Goal: Task Accomplishment & Management: Manage account settings

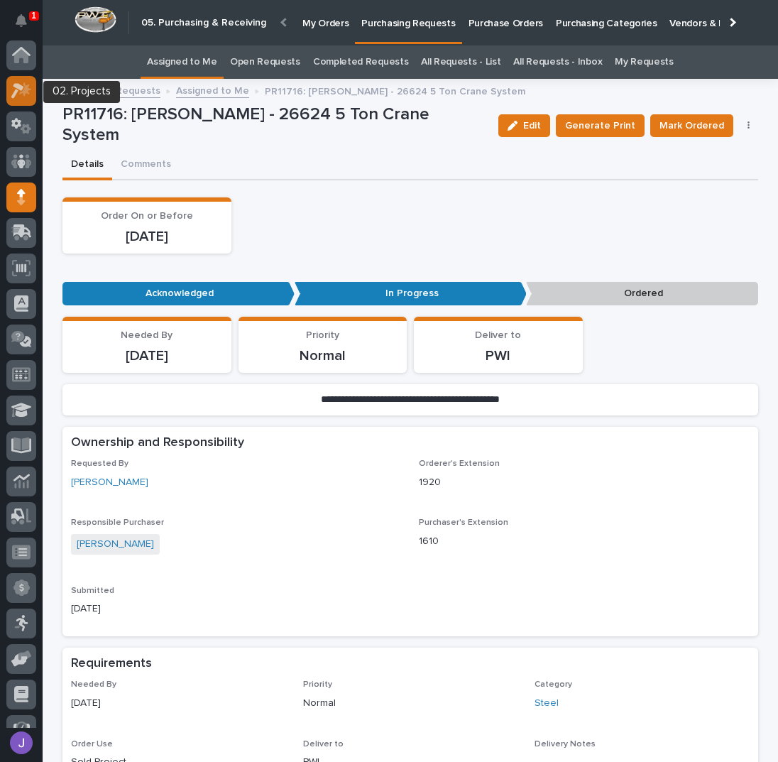
click at [27, 99] on div at bounding box center [21, 91] width 30 height 30
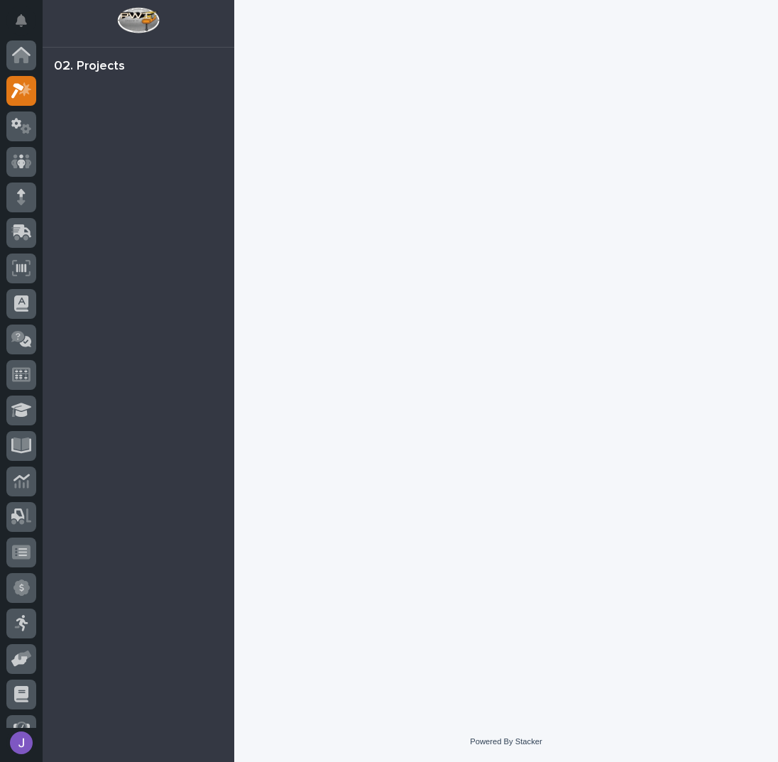
scroll to position [35, 0]
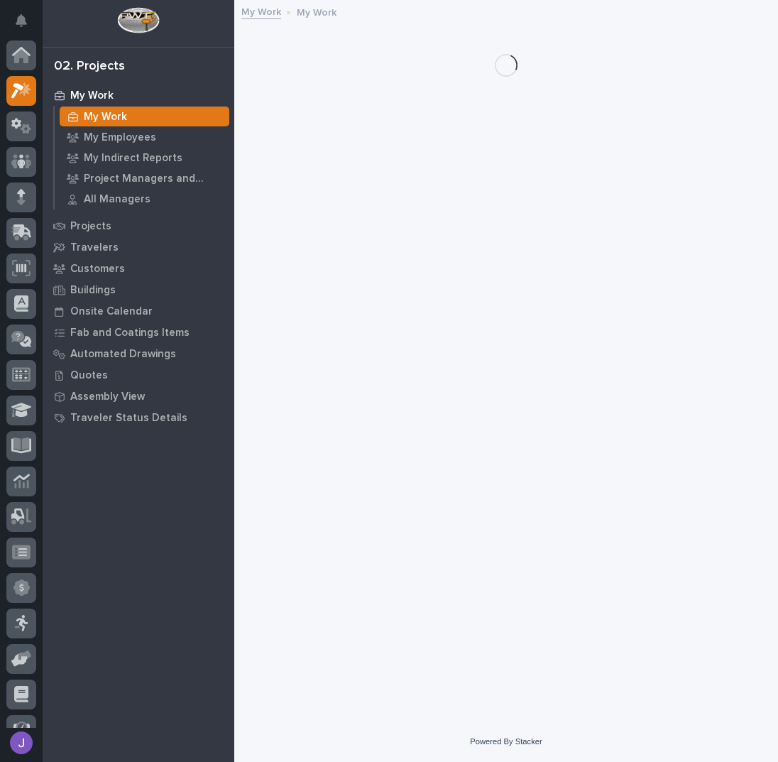
scroll to position [35, 0]
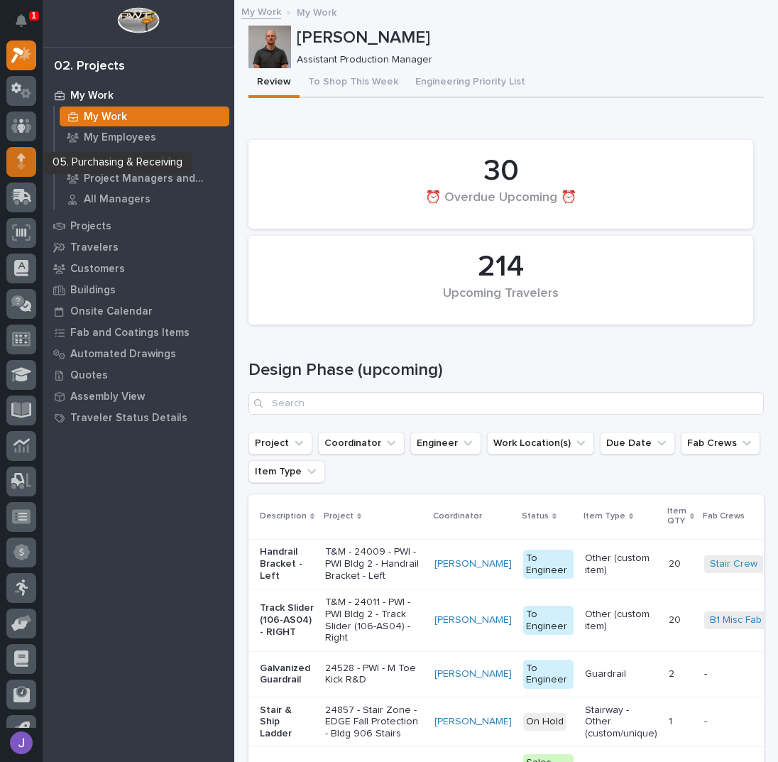
click at [31, 156] on div at bounding box center [21, 162] width 30 height 30
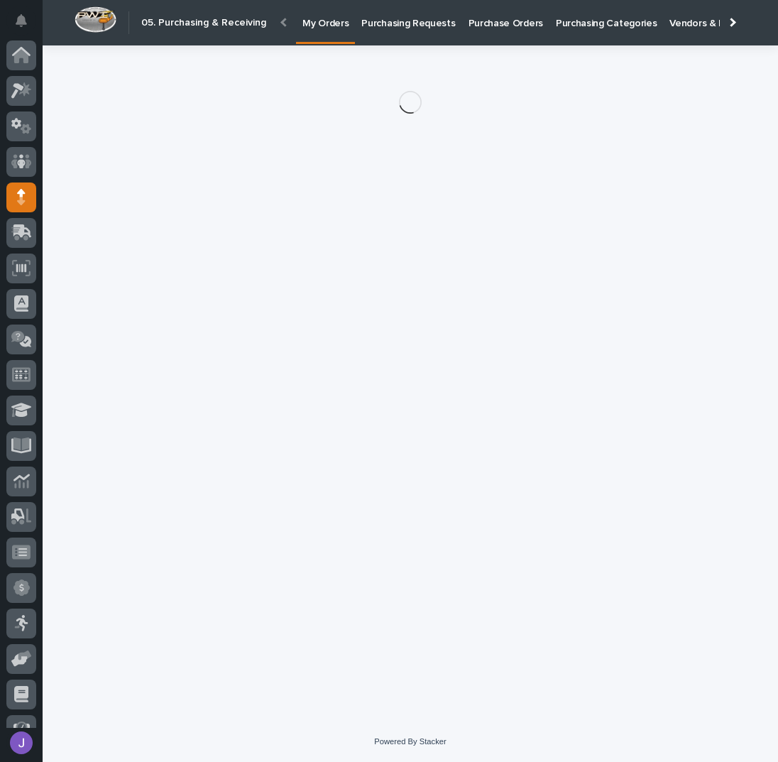
scroll to position [58, 0]
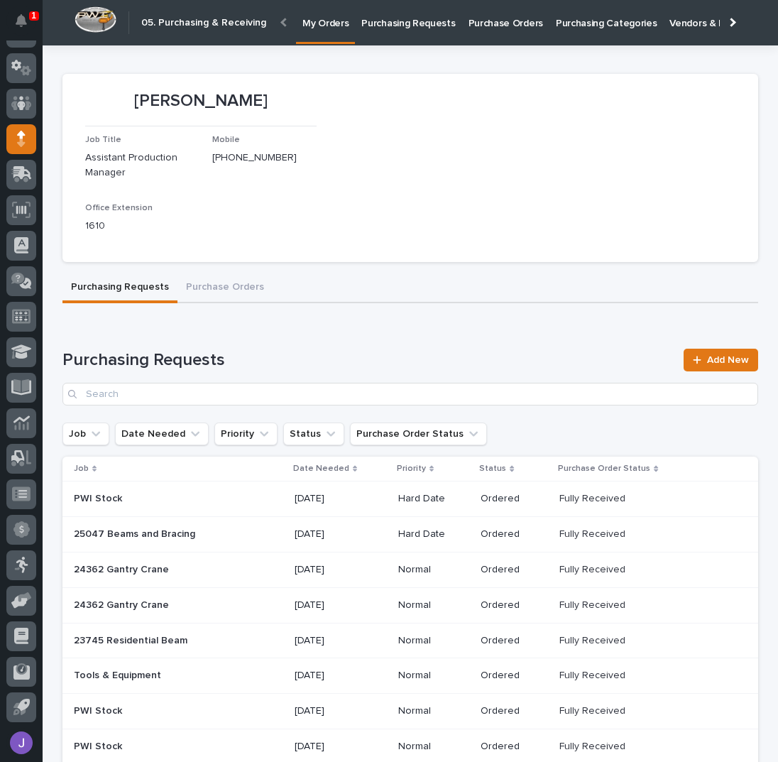
click at [373, 28] on p "Purchasing Requests" at bounding box center [408, 15] width 94 height 30
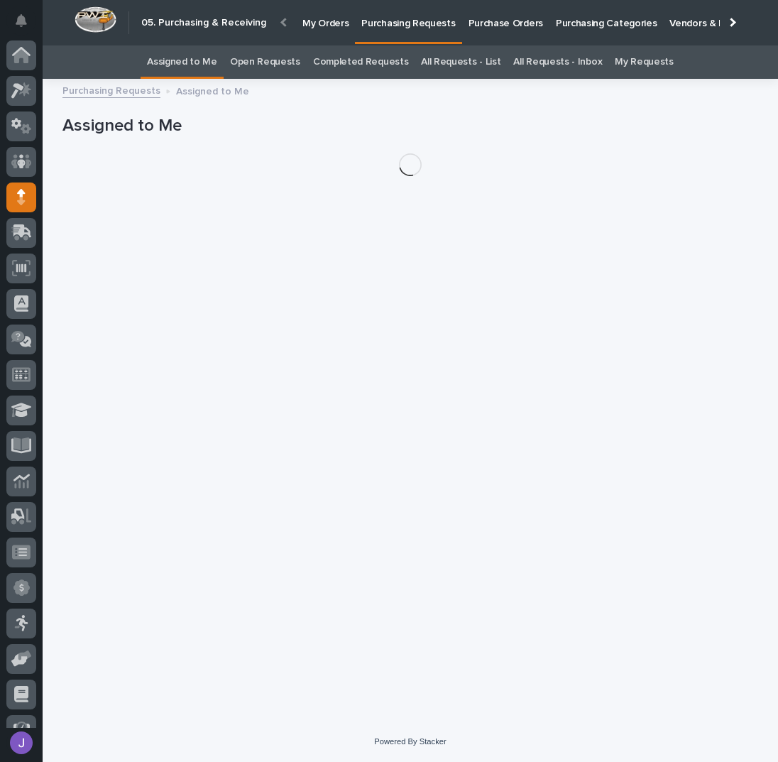
scroll to position [58, 0]
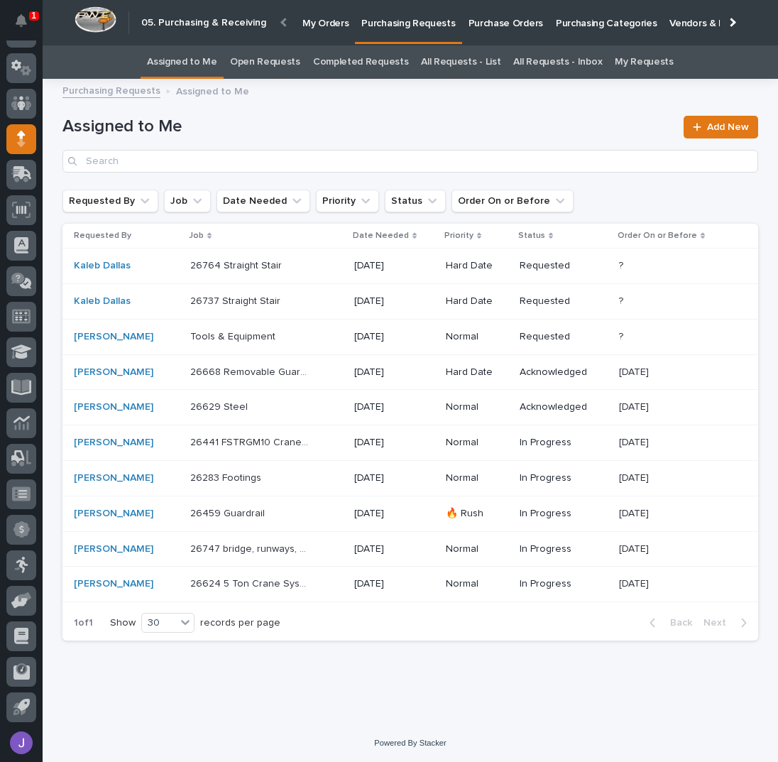
click at [307, 367] on p "26668 Removable Guardrail" at bounding box center [250, 370] width 121 height 15
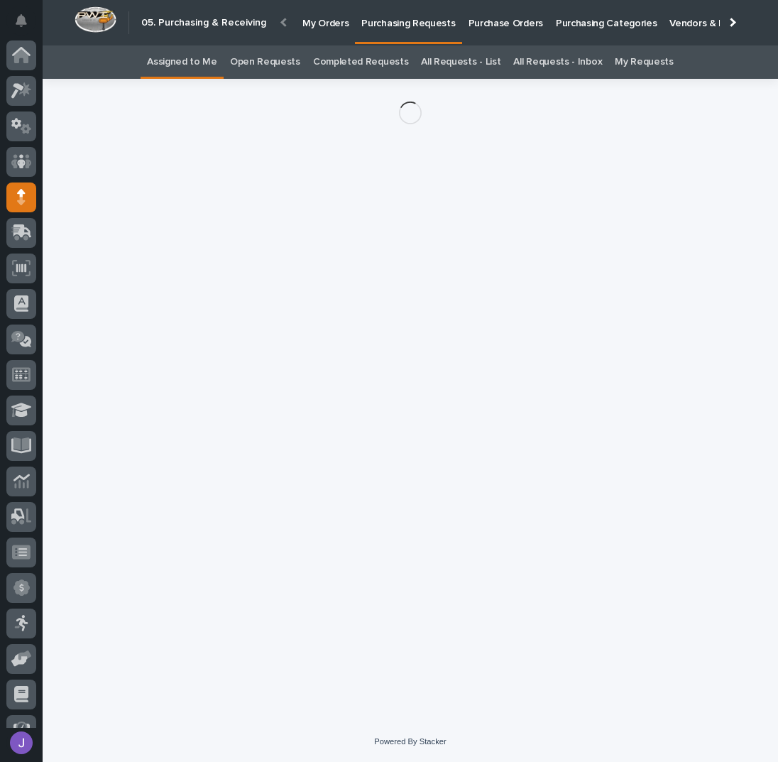
scroll to position [58, 0]
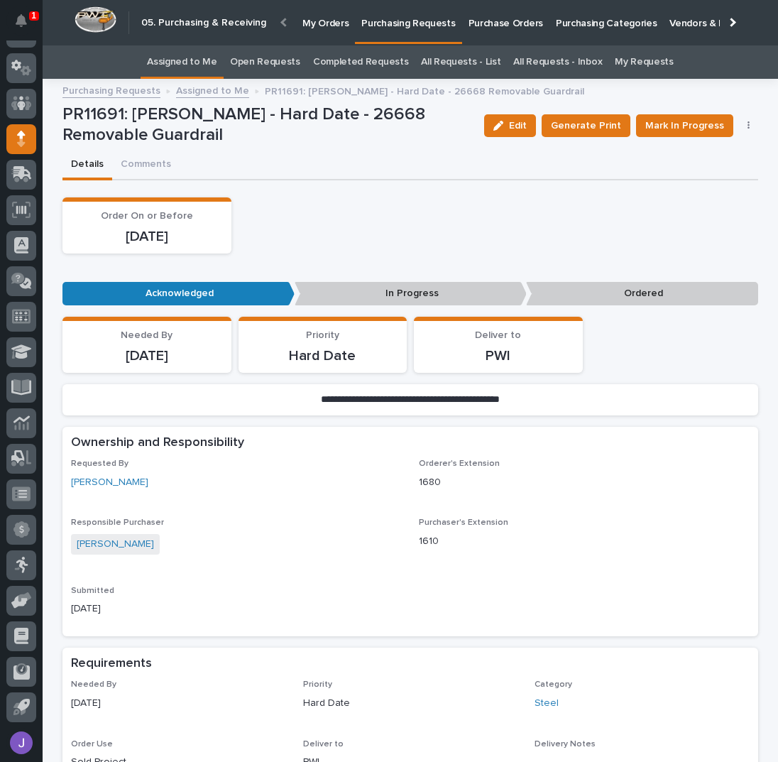
click at [457, 54] on link "All Requests - List" at bounding box center [461, 61] width 80 height 33
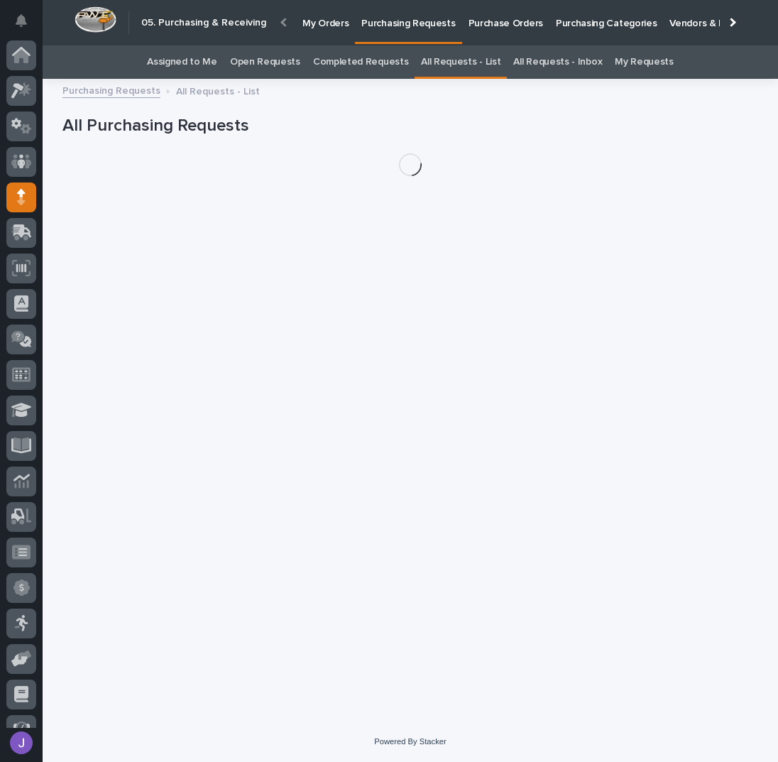
scroll to position [58, 0]
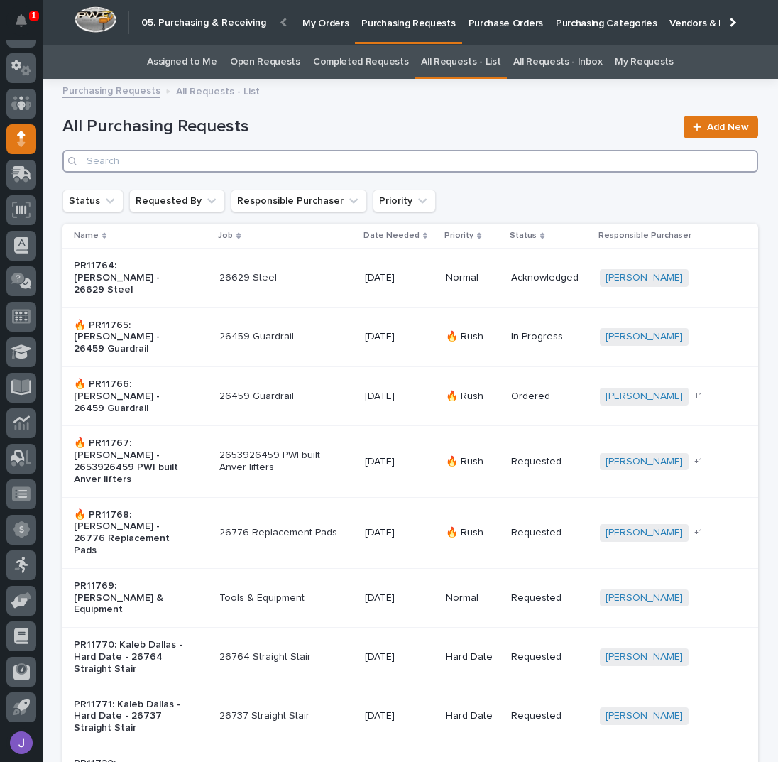
click at [199, 155] on input "Search" at bounding box center [410, 161] width 696 height 23
type input "26323"
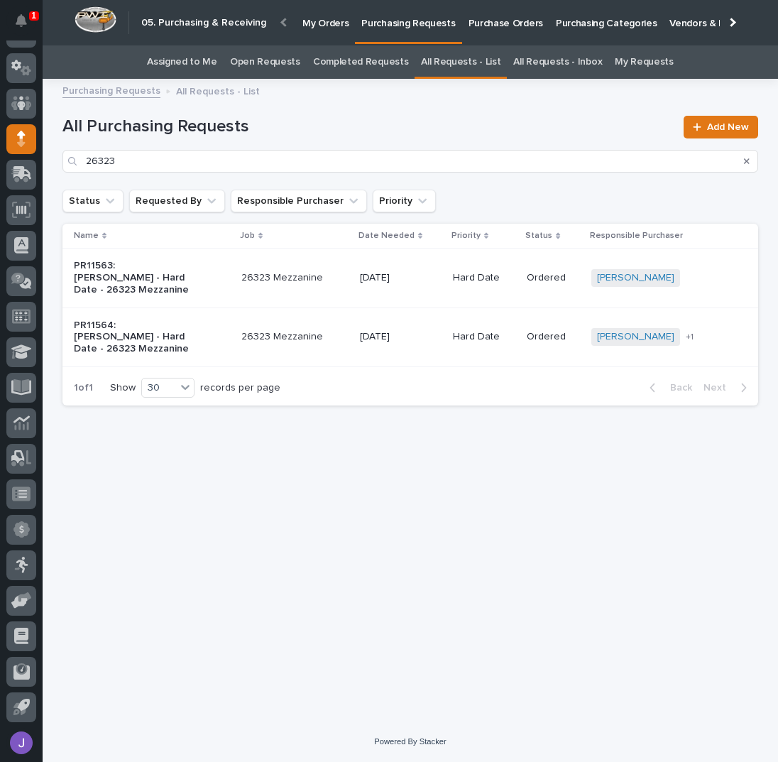
click at [206, 275] on div "PR11563: [PERSON_NAME] - Hard Date - 26323 Mezzanine" at bounding box center [152, 277] width 156 height 47
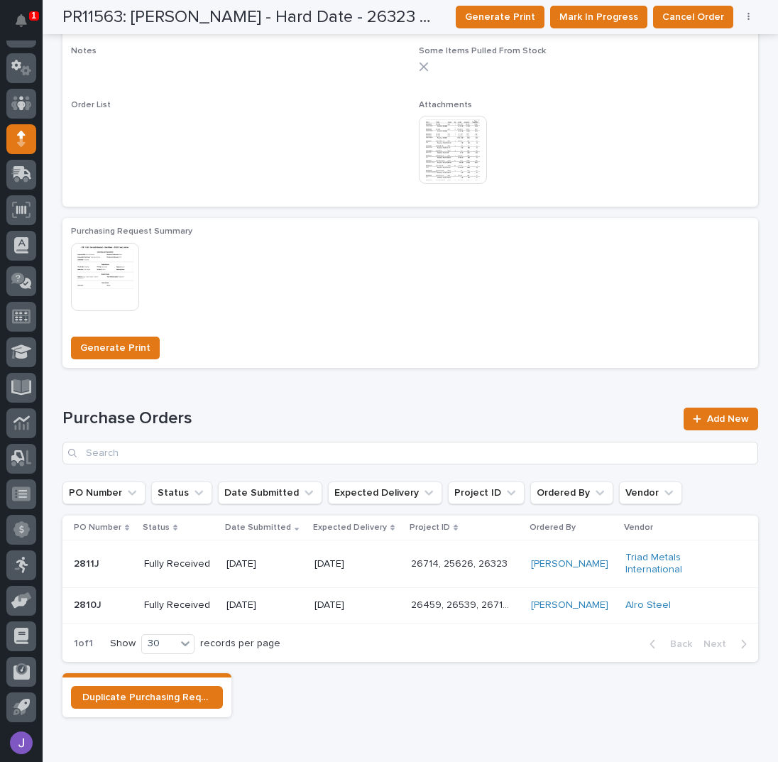
scroll to position [694, 0]
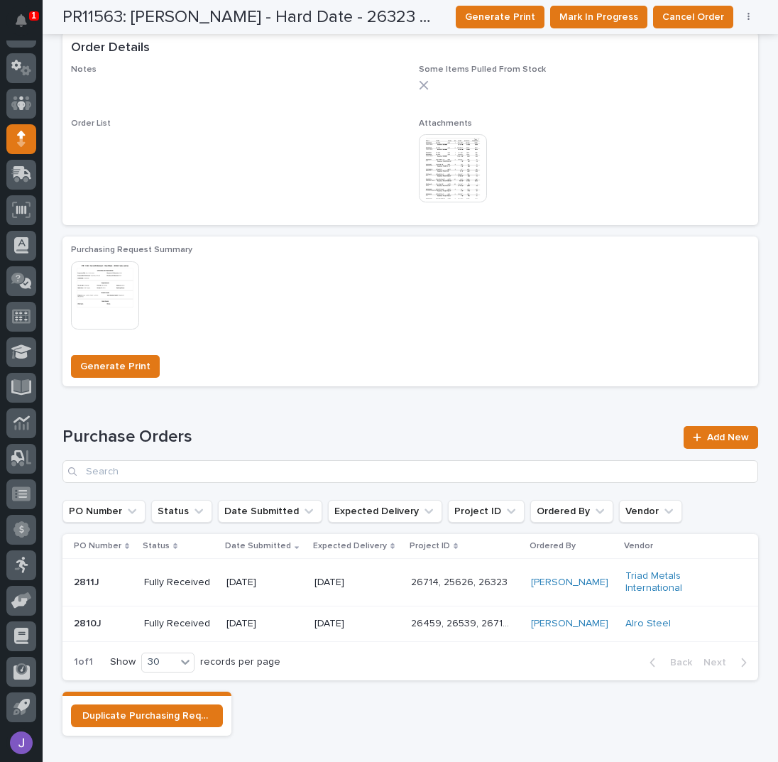
click at [429, 168] on img at bounding box center [453, 168] width 68 height 68
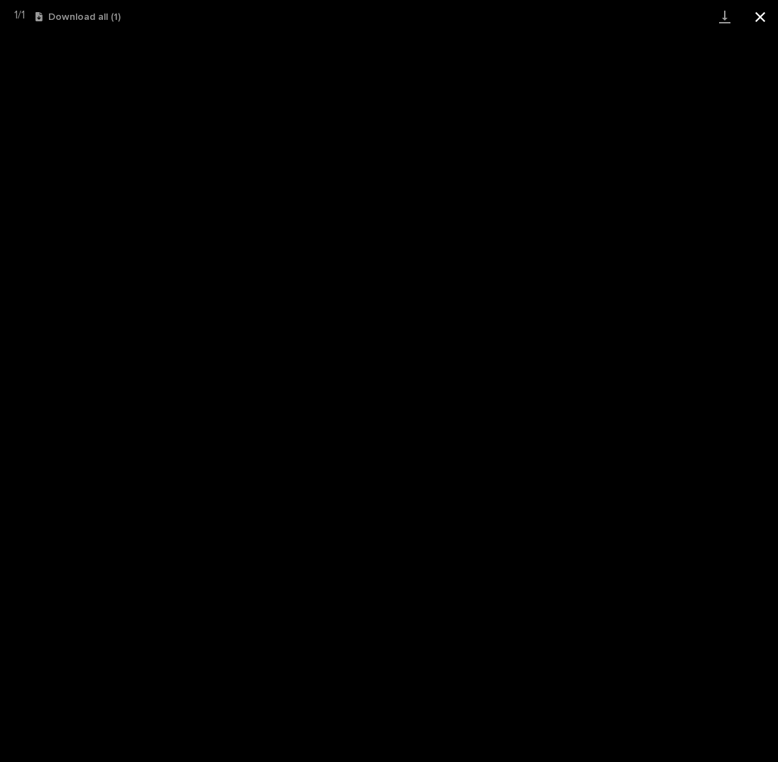
click at [759, 13] on button "Close gallery" at bounding box center [760, 16] width 35 height 33
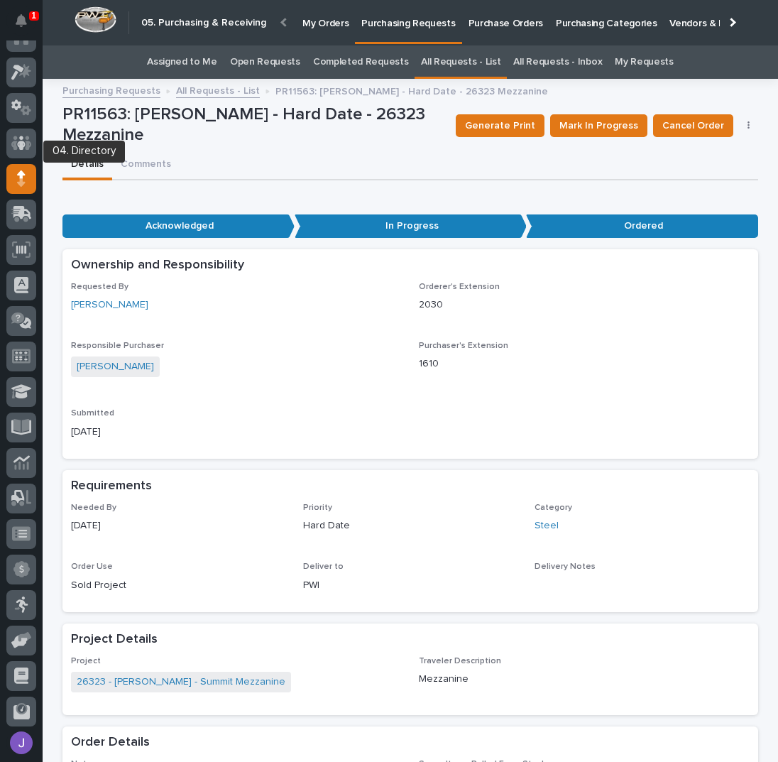
scroll to position [0, 0]
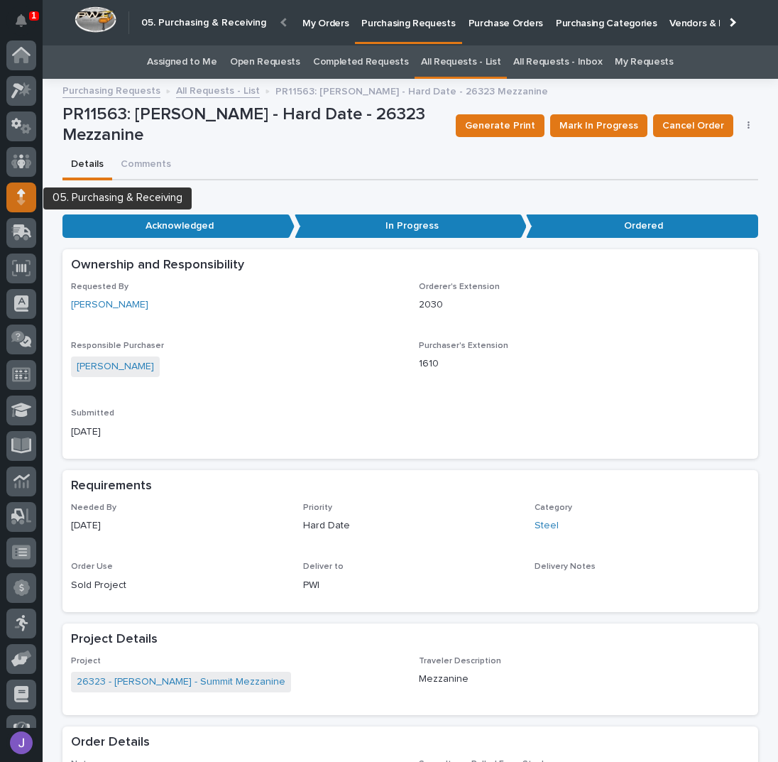
click at [20, 193] on icon at bounding box center [21, 193] width 9 height 8
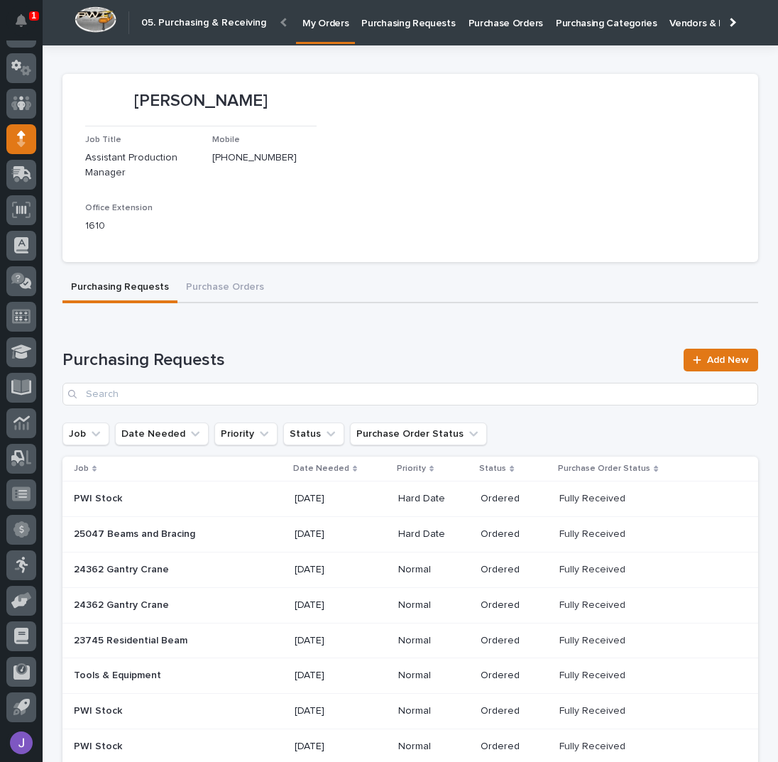
click at [393, 23] on p "Purchasing Requests" at bounding box center [408, 15] width 94 height 30
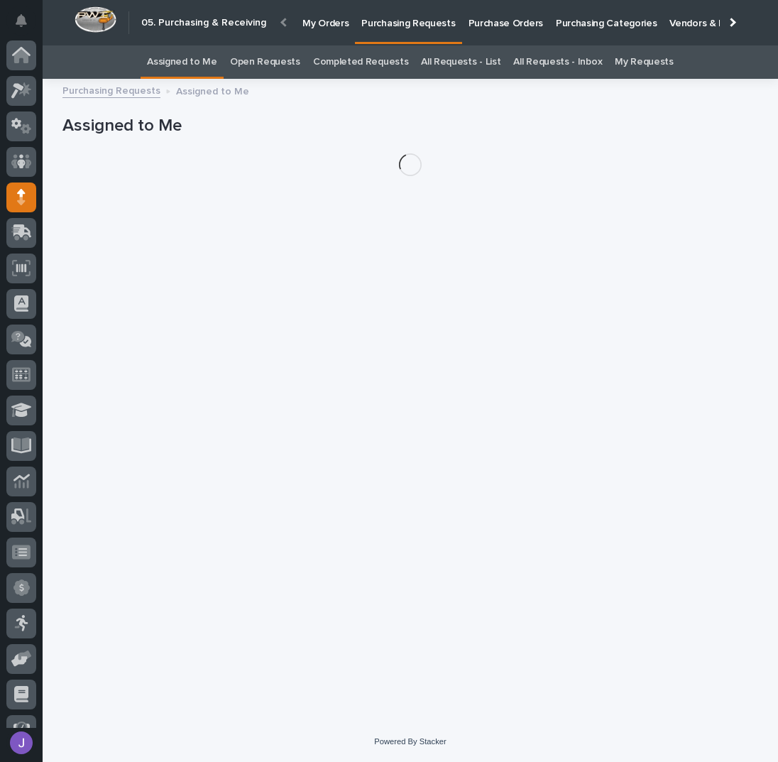
scroll to position [58, 0]
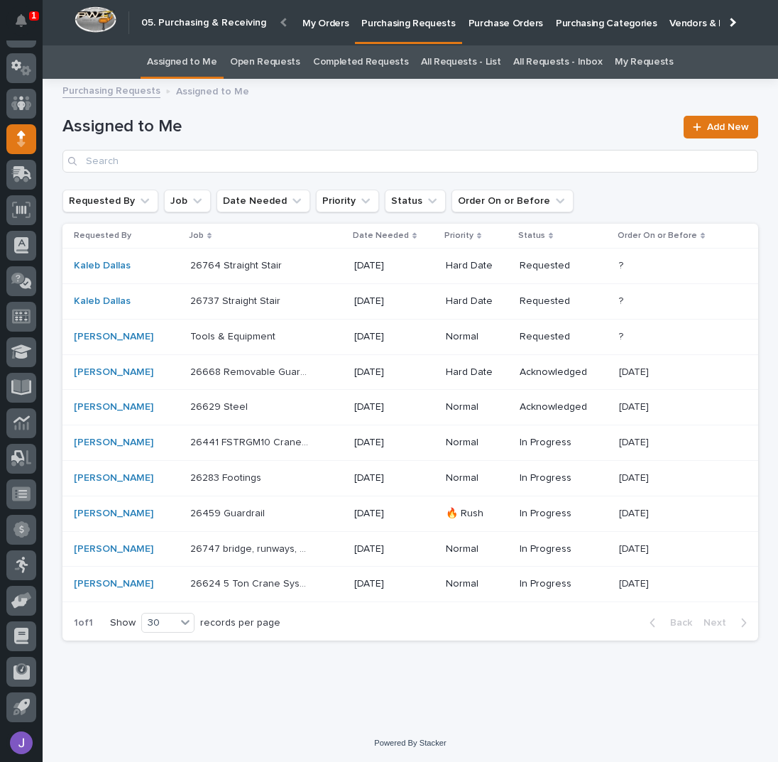
click at [297, 508] on p at bounding box center [249, 514] width 119 height 12
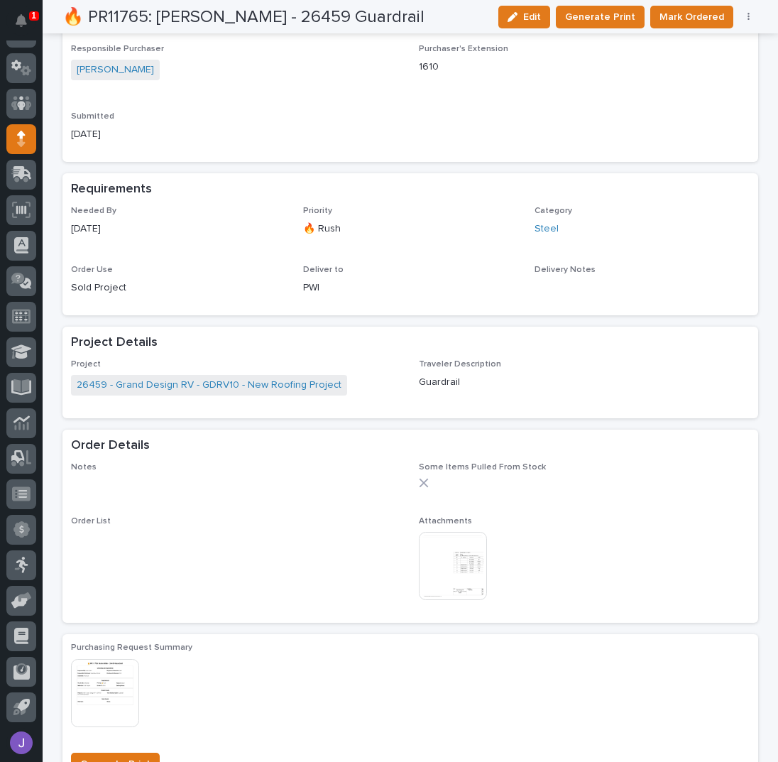
scroll to position [473, 0]
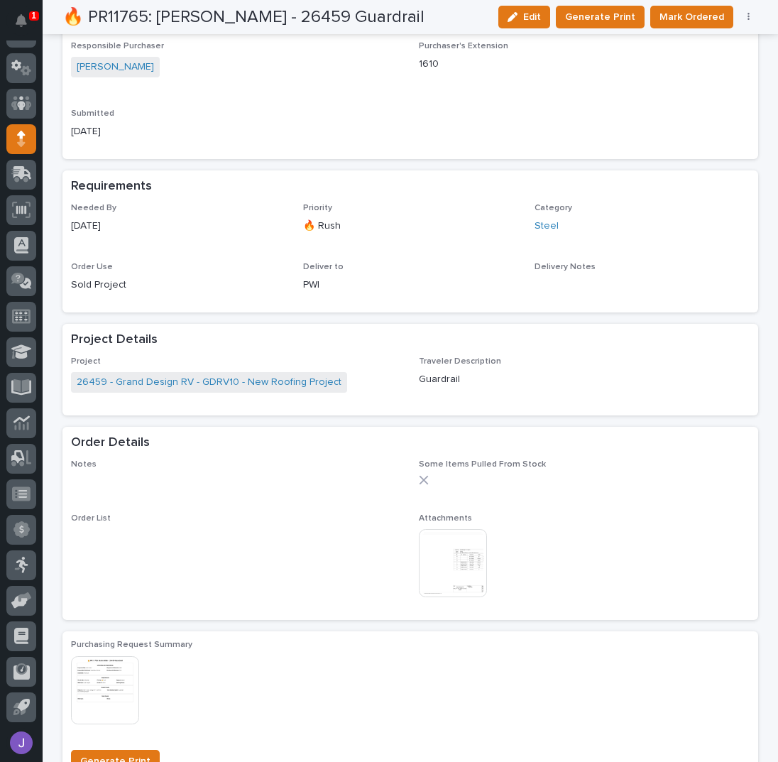
click at [464, 556] on img at bounding box center [453, 563] width 68 height 68
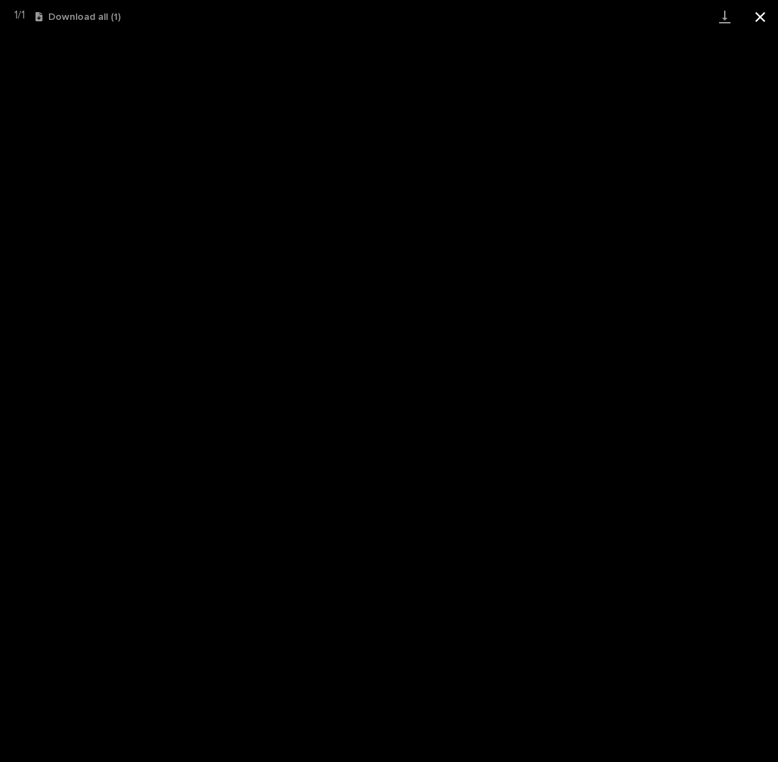
click at [767, 19] on button "Close gallery" at bounding box center [760, 16] width 35 height 33
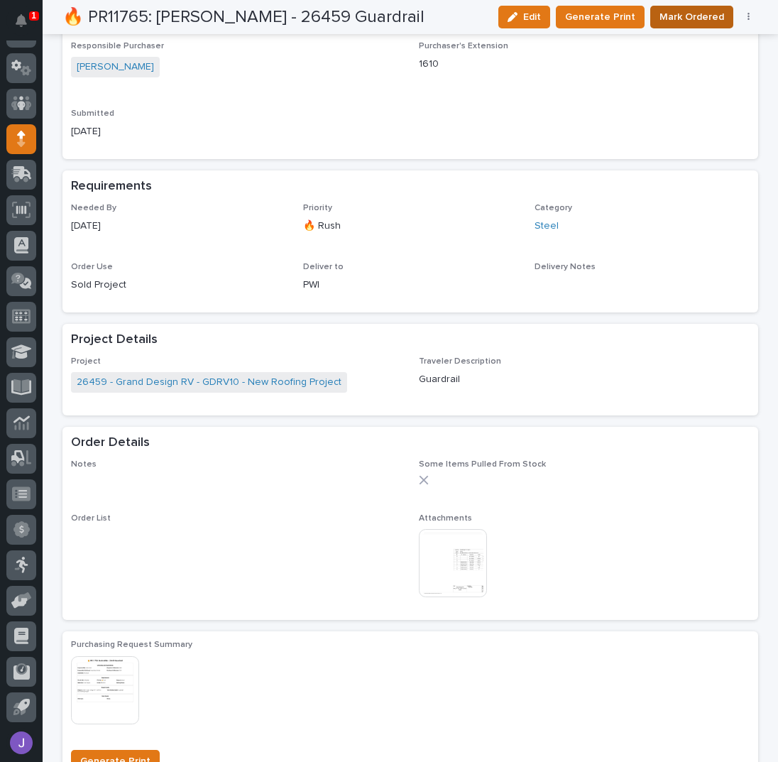
click at [691, 17] on span "Mark Ordered" at bounding box center [691, 17] width 65 height 14
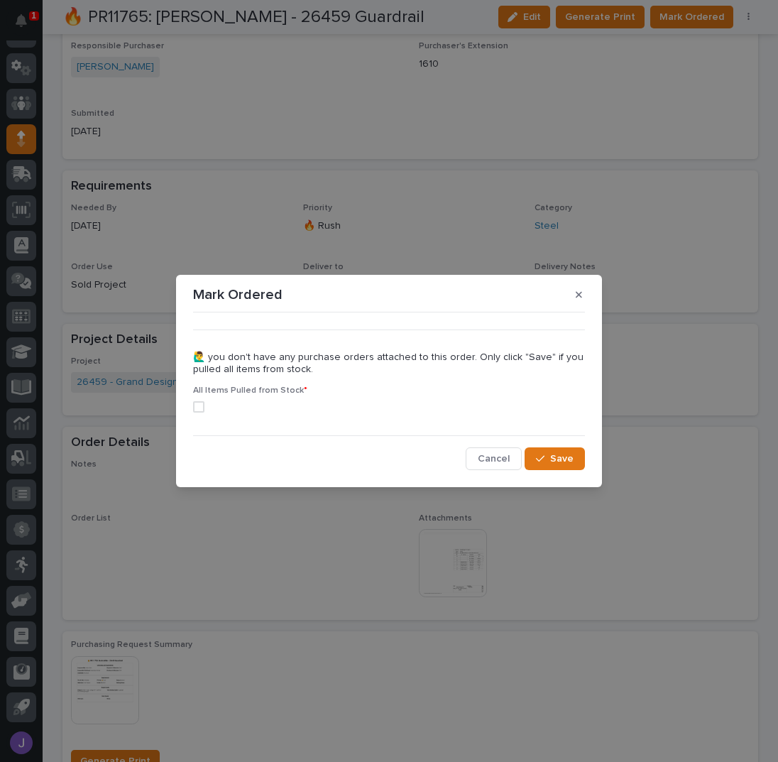
click at [198, 408] on span at bounding box center [198, 406] width 11 height 11
click at [557, 462] on span "Save" at bounding box center [561, 459] width 23 height 10
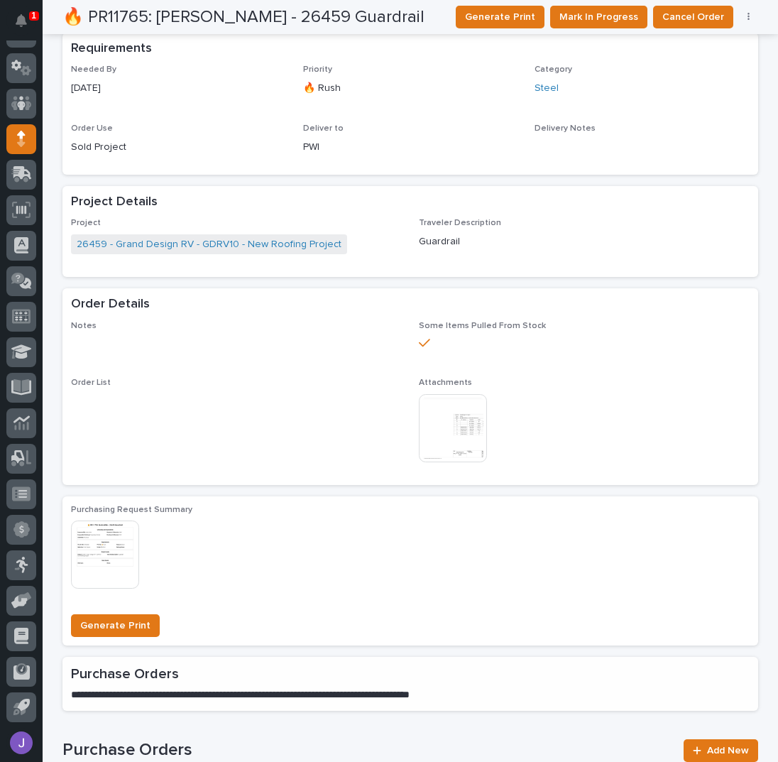
scroll to position [440, 0]
